Goal: Check status: Check status

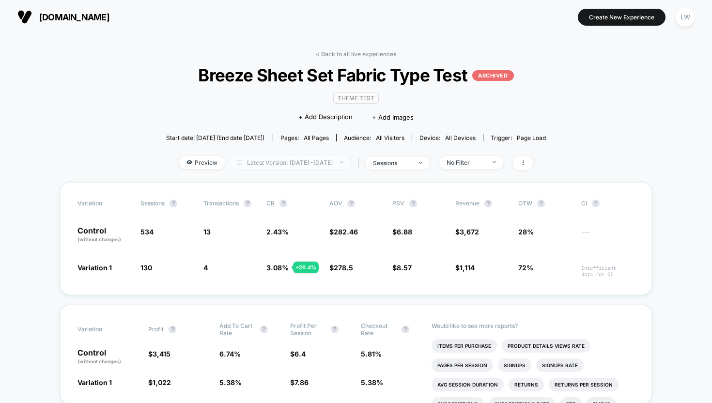
click at [342, 162] on span "Latest Version: [DATE] - [DATE]" at bounding box center [290, 162] width 121 height 13
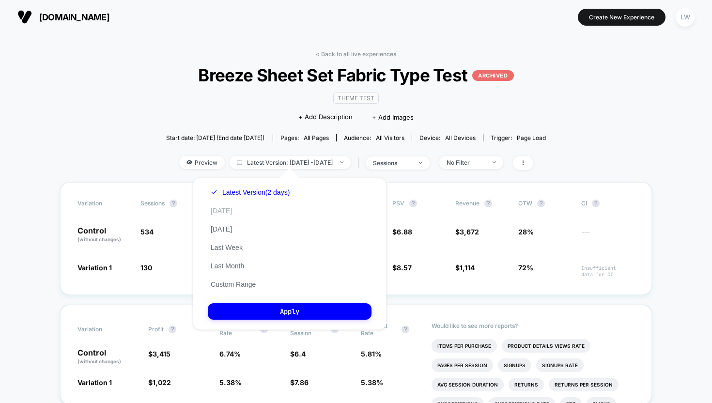
click at [222, 211] on button "Today" at bounding box center [221, 210] width 27 height 9
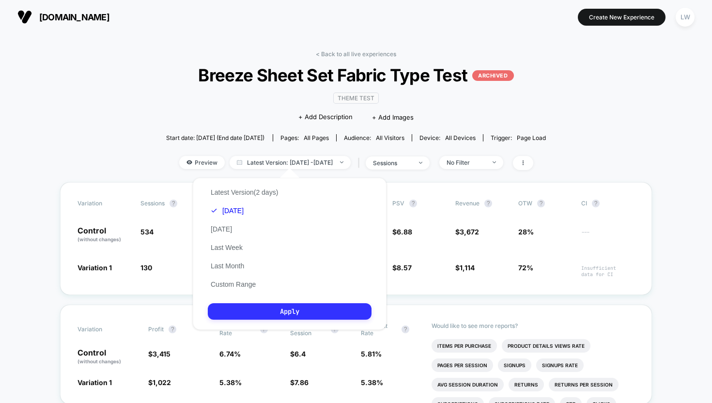
click at [255, 309] on button "Apply" at bounding box center [290, 311] width 164 height 16
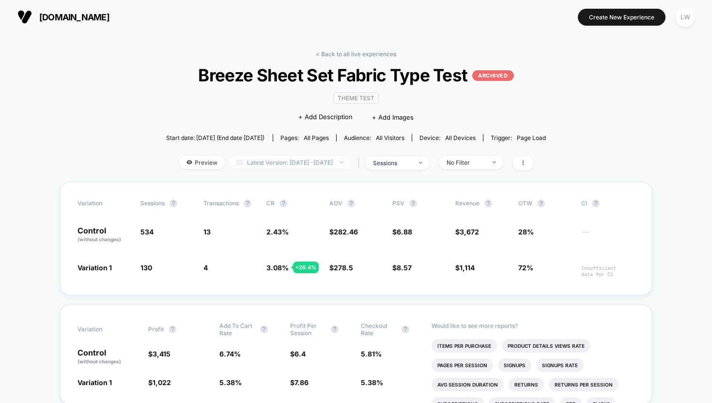
click at [301, 161] on span "Latest Version: Aug 25, 2025 - Aug 25, 2025" at bounding box center [290, 162] width 121 height 13
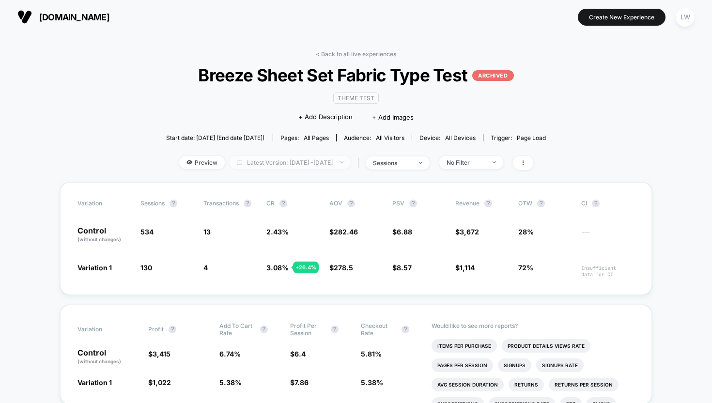
click at [319, 163] on span "Latest Version: Aug 25, 2025 - Aug 25, 2025" at bounding box center [290, 162] width 121 height 13
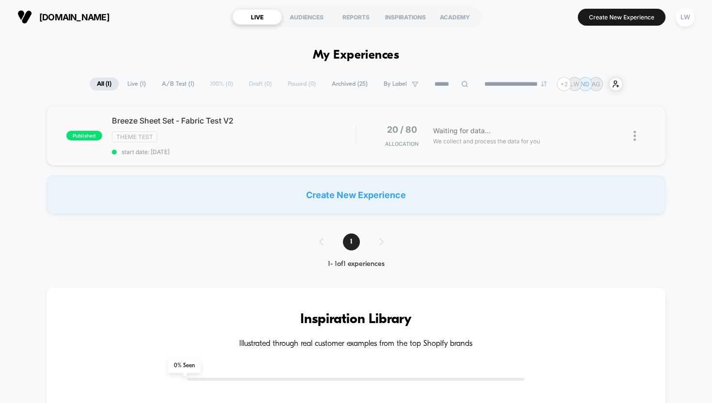
click at [273, 114] on div "published Breeze Sheet Set - Fabric Test V2 Theme Test start date: 8/27/2025 20…" at bounding box center [357, 136] width 620 height 60
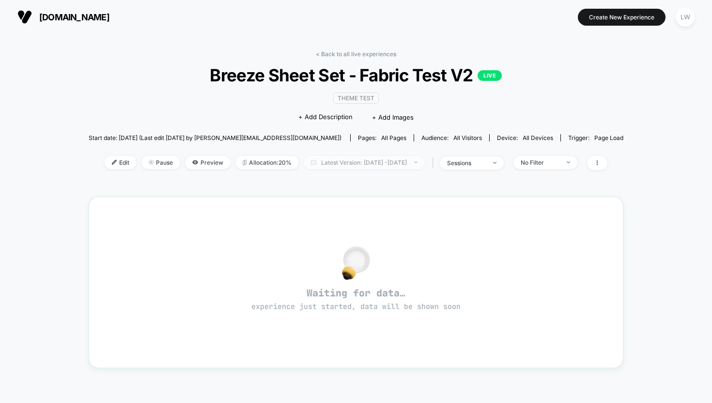
click at [328, 160] on span "Latest Version: Aug 27, 2025 - Aug 27, 2025" at bounding box center [364, 162] width 121 height 13
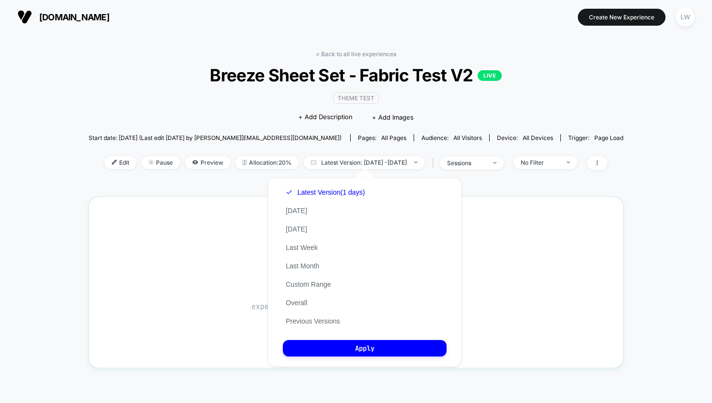
click at [309, 328] on div "Latest Version (1 days) Today Yesterday Last Week Last Month Custom Range Overa…" at bounding box center [325, 256] width 85 height 147
click at [303, 319] on button "Previous Versions" at bounding box center [313, 321] width 60 height 9
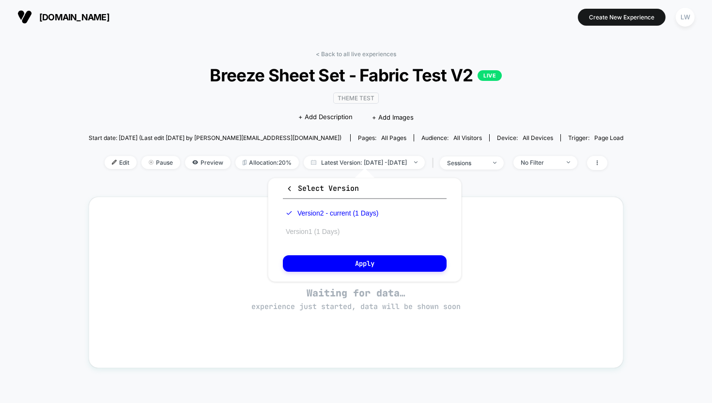
click at [326, 230] on button "Version 1 (1 Days)" at bounding box center [313, 231] width 60 height 9
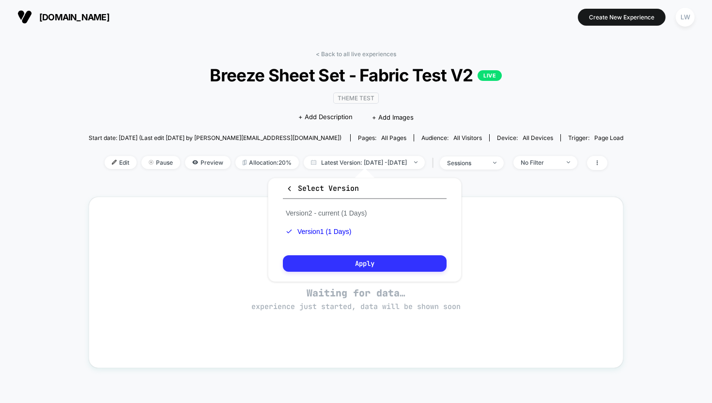
click at [338, 261] on button "Apply" at bounding box center [365, 263] width 164 height 16
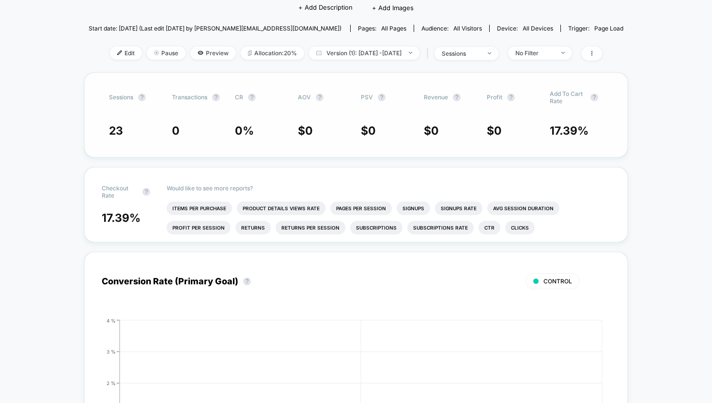
scroll to position [111, 0]
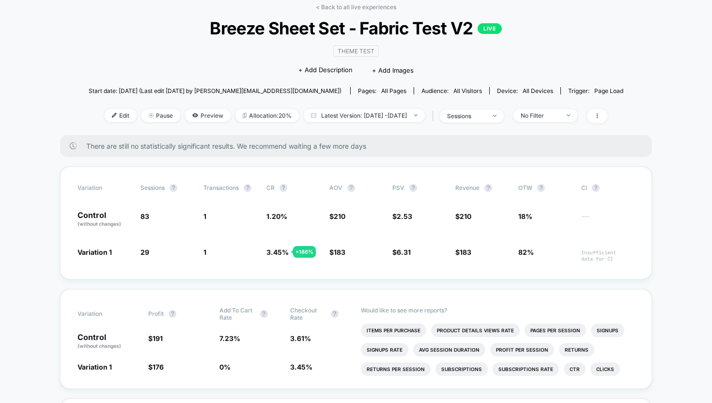
scroll to position [92, 0]
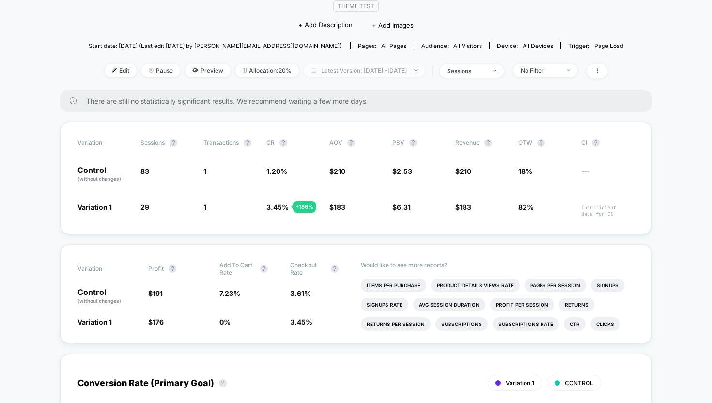
click at [376, 69] on span "Latest Version: [DATE] - [DATE]" at bounding box center [364, 70] width 121 height 13
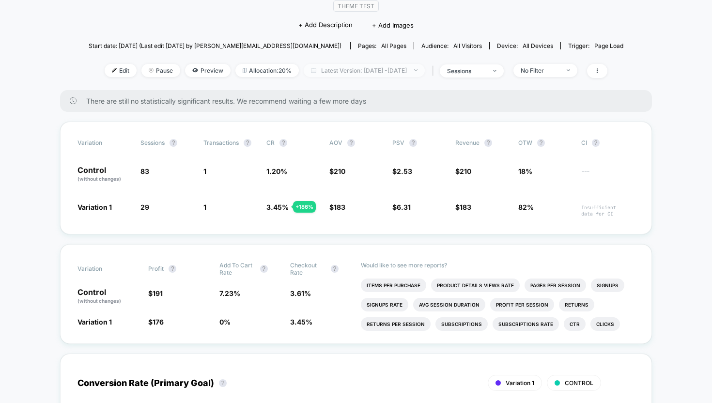
click at [418, 70] on span "Latest Version: [DATE] - [DATE]" at bounding box center [364, 70] width 121 height 13
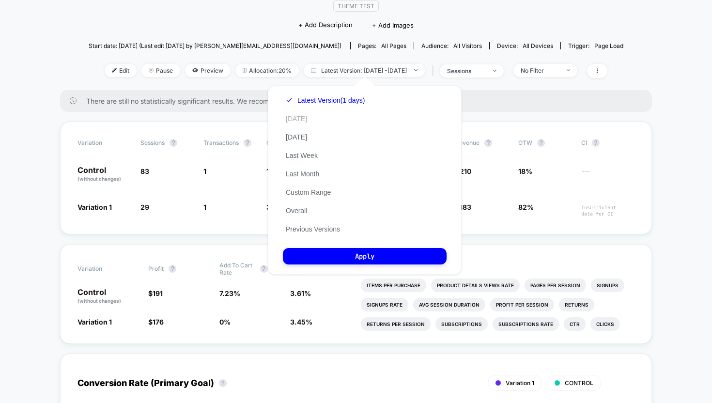
click at [300, 116] on button "[DATE]" at bounding box center [296, 118] width 27 height 9
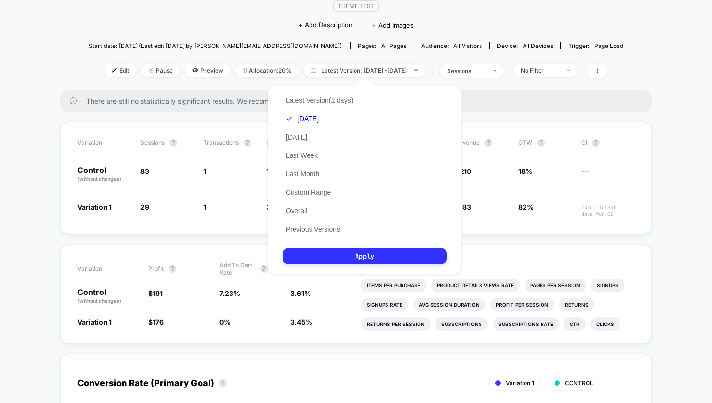
click at [348, 259] on button "Apply" at bounding box center [365, 256] width 164 height 16
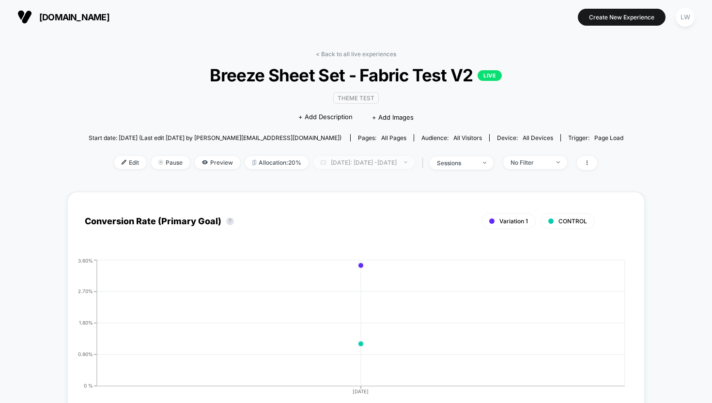
click at [325, 162] on span "[DATE]: [DATE] - [DATE]" at bounding box center [364, 162] width 101 height 13
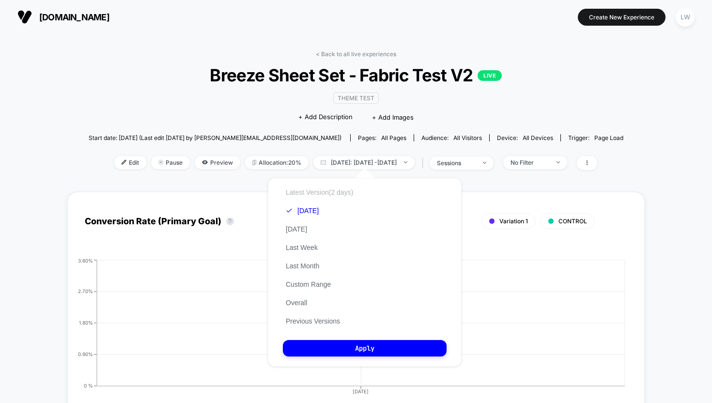
click at [314, 194] on button "Latest Version (2 days)" at bounding box center [319, 192] width 73 height 9
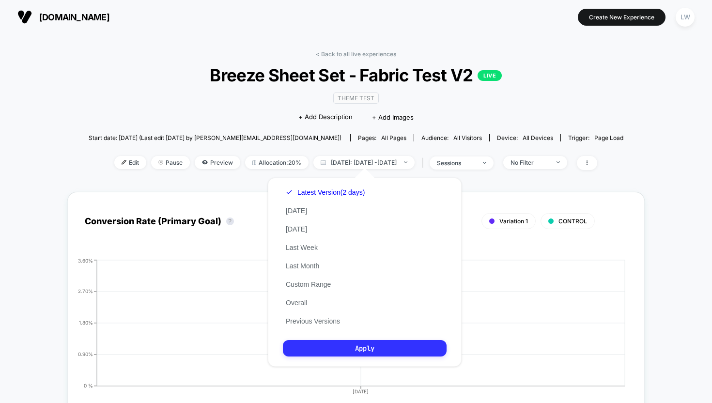
click at [359, 346] on button "Apply" at bounding box center [365, 348] width 164 height 16
